Goal: Find specific page/section: Find specific page/section

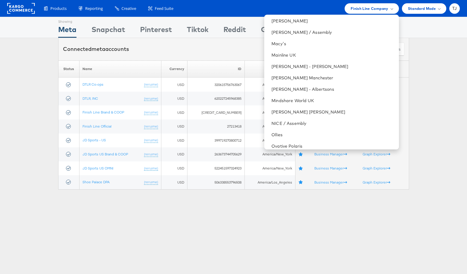
scroll to position [646, 0]
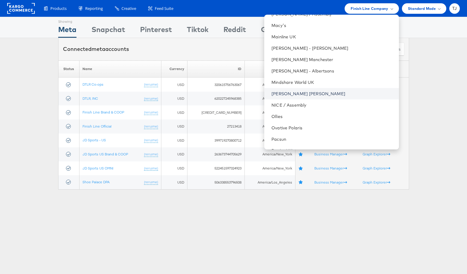
click at [346, 93] on link "[PERSON_NAME] [PERSON_NAME]" at bounding box center [332, 94] width 122 height 6
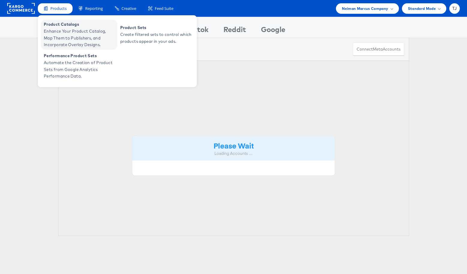
click at [54, 28] on span "Enhance Your Product Catalog, Map Them to Publishers, and Incorporate Overlay D…" at bounding box center [80, 38] width 72 height 20
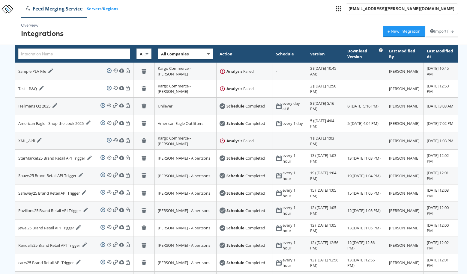
click at [205, 55] on span at bounding box center [208, 54] width 7 height 10
type input "total"
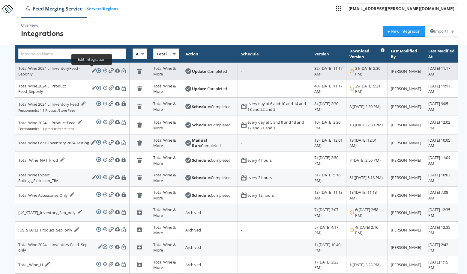
click at [92, 71] on icon at bounding box center [94, 70] width 4 height 4
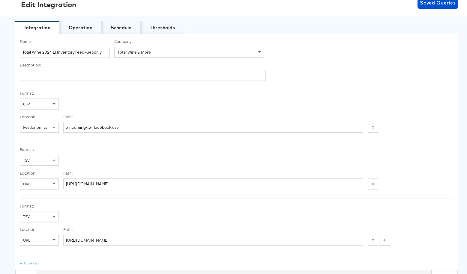
scroll to position [33, 0]
